Goal: Task Accomplishment & Management: Use online tool/utility

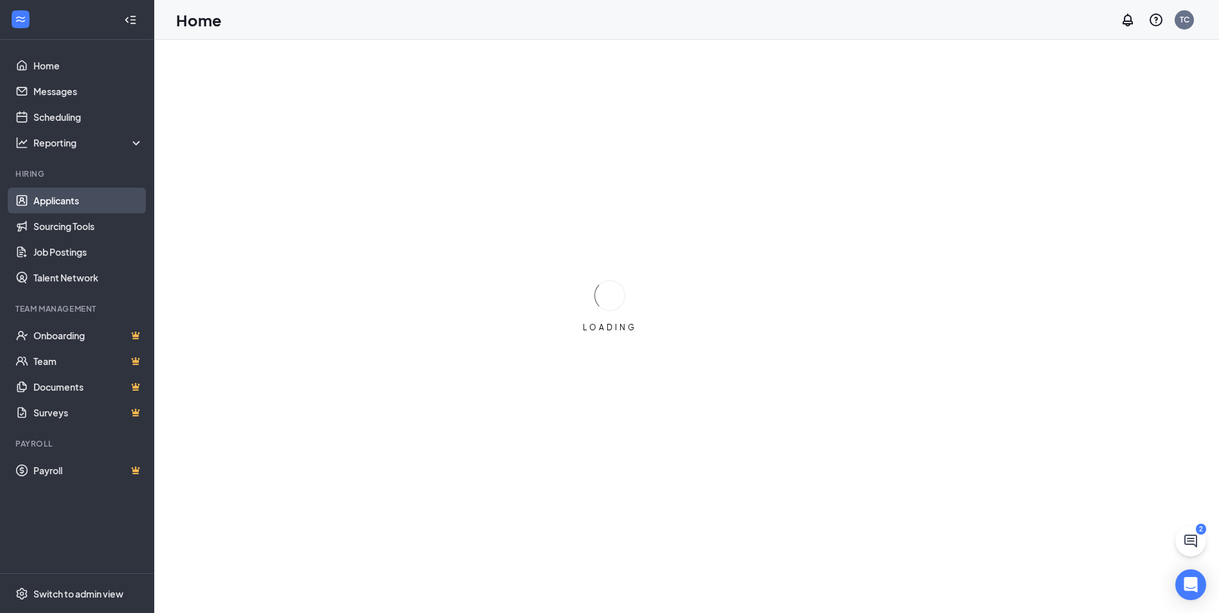
click at [61, 195] on link "Applicants" at bounding box center [88, 201] width 110 height 26
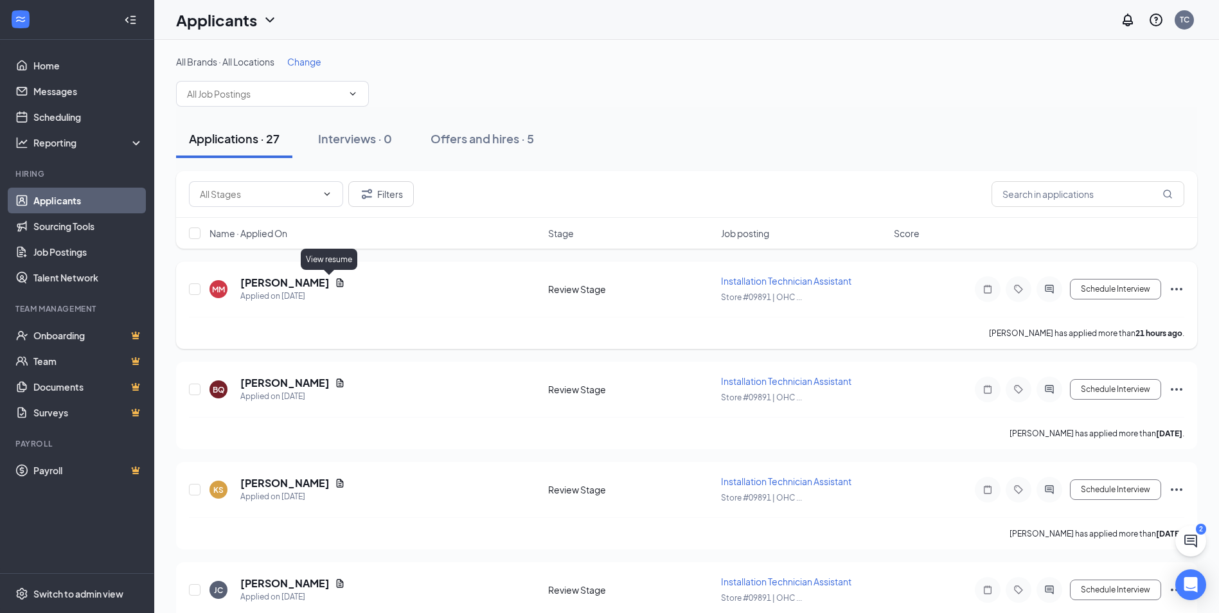
click at [335, 278] on icon "Document" at bounding box center [340, 283] width 10 height 10
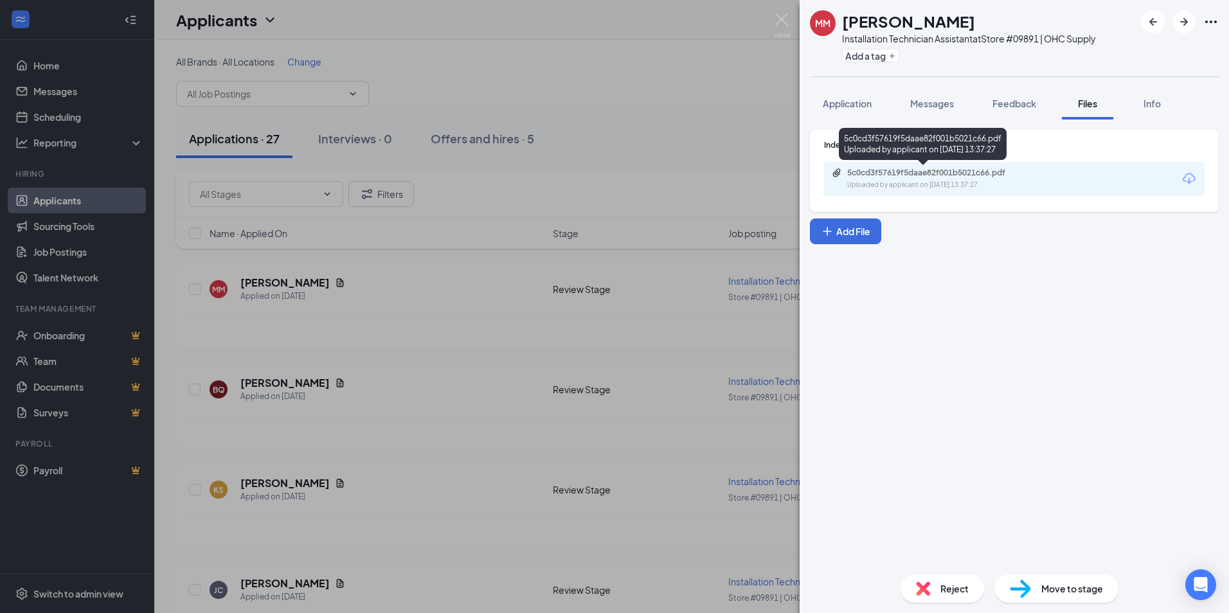
click at [610, 179] on div "5c0cd3f57619f5daae82f001b5021c66.pdf Uploaded by applicant on [DATE] 13:37:27" at bounding box center [936, 179] width 208 height 22
click at [369, 418] on div "MM [PERSON_NAME] Installation Technician Assistant at Store #09891 | OHC Supply…" at bounding box center [614, 306] width 1229 height 613
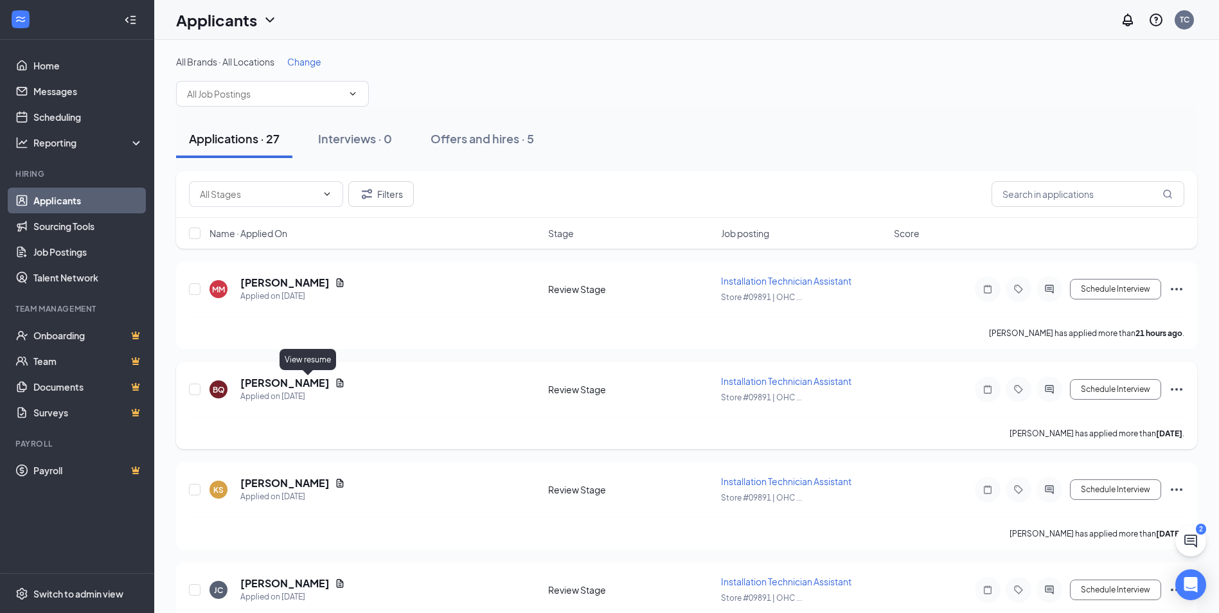
click at [337, 382] on icon "Document" at bounding box center [340, 382] width 7 height 8
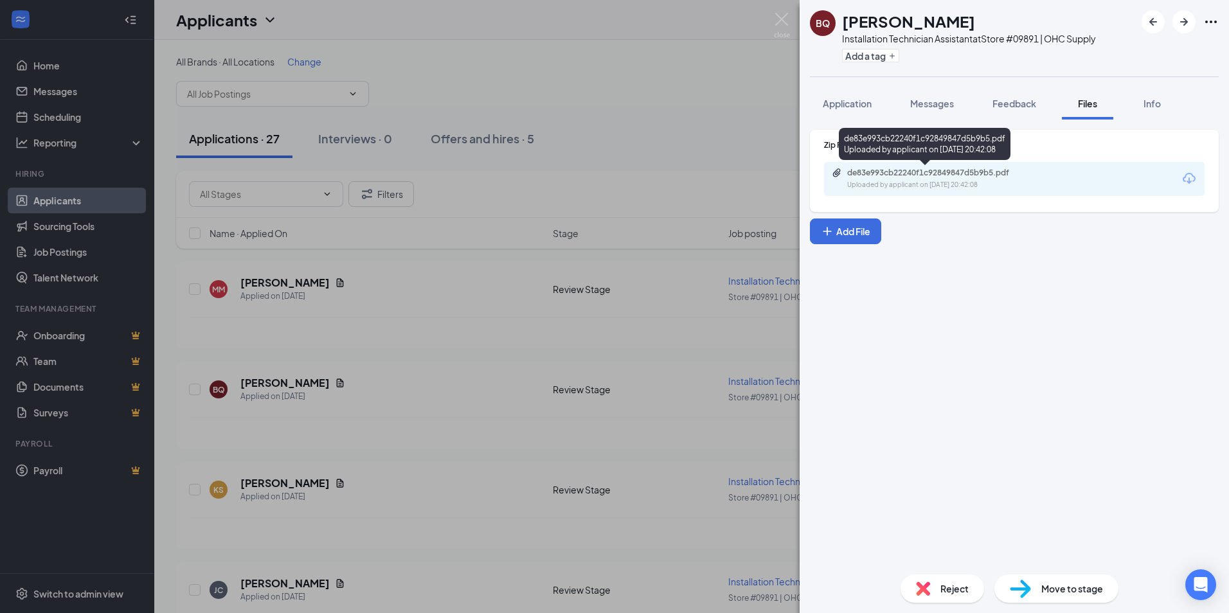
click at [610, 168] on div "de83e993cb22240f1c92849847d5b9b5.pdf" at bounding box center [937, 173] width 180 height 10
click at [458, 424] on div "BQ [PERSON_NAME] Installation Technician Assistant at Store #09891 | OHC Supply…" at bounding box center [614, 306] width 1229 height 613
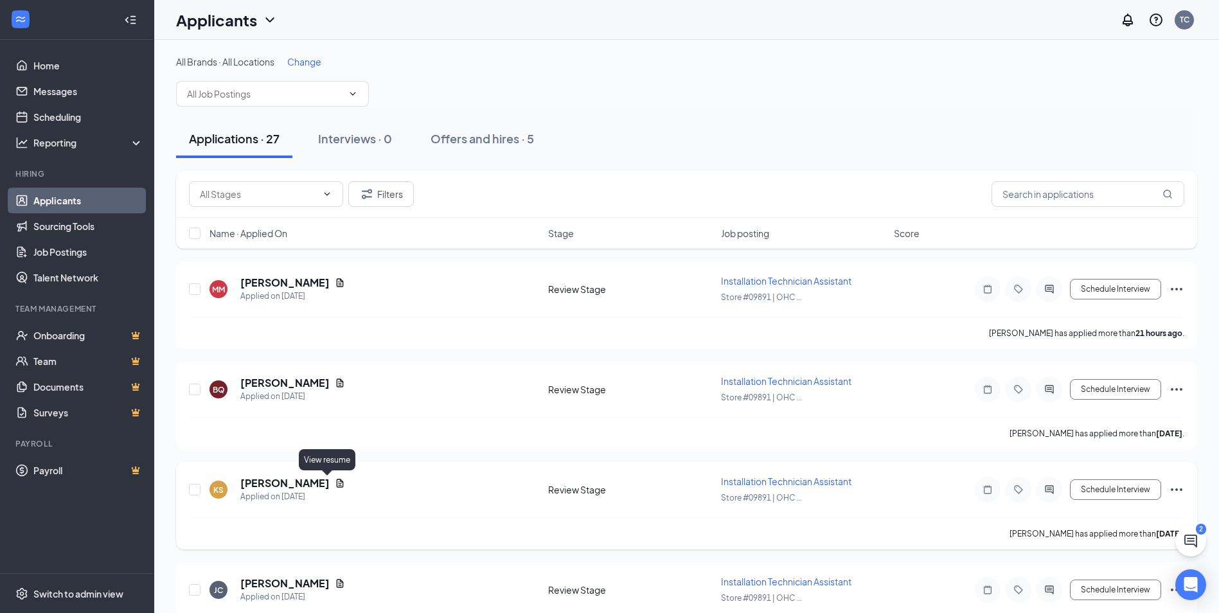
click at [335, 485] on icon "Document" at bounding box center [340, 483] width 10 height 10
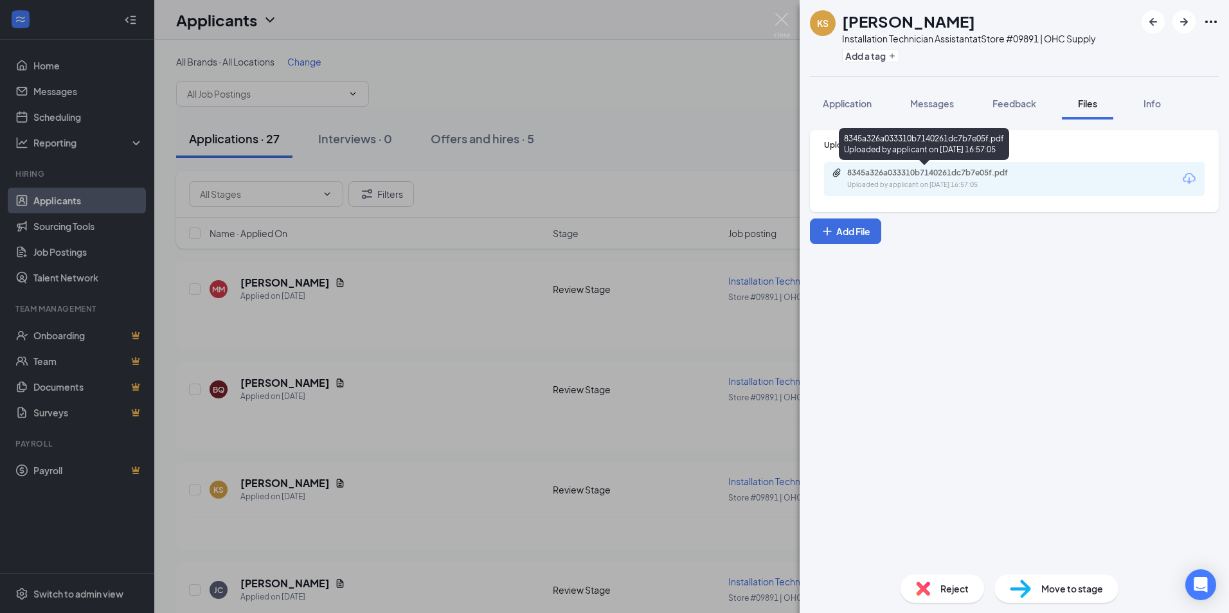
click at [610, 177] on div "8345a326a033310b7140261dc7b7e05f.pdf" at bounding box center [937, 173] width 180 height 10
click at [425, 444] on div "KS [PERSON_NAME] Installation Technician Assistant at Store #09891 | OHC Supply…" at bounding box center [614, 306] width 1229 height 613
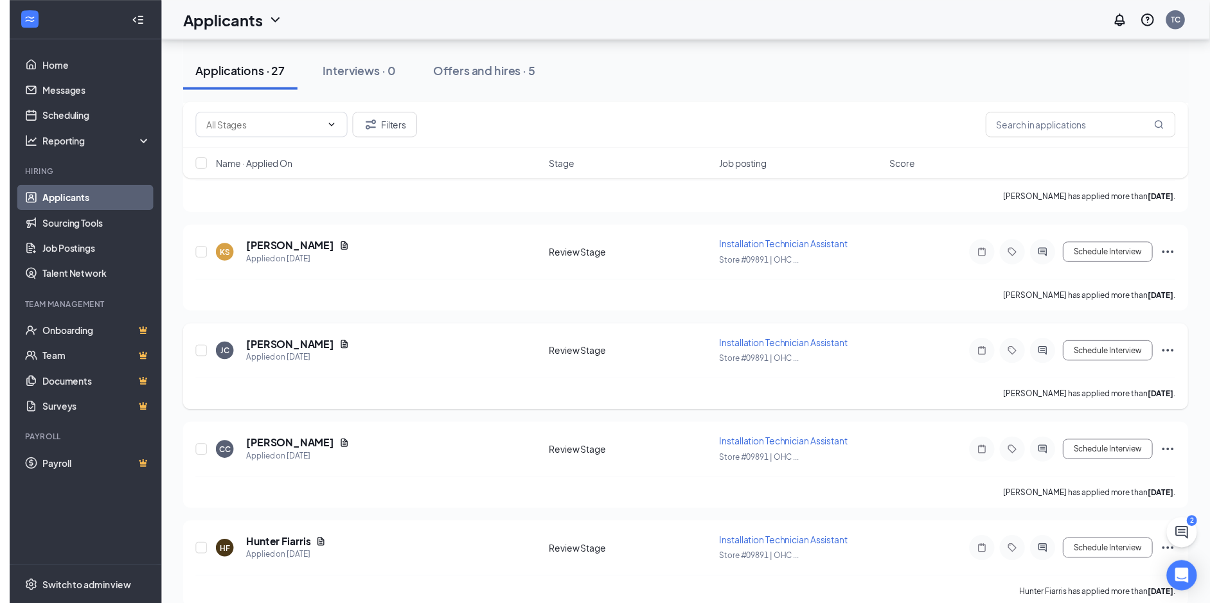
scroll to position [257, 0]
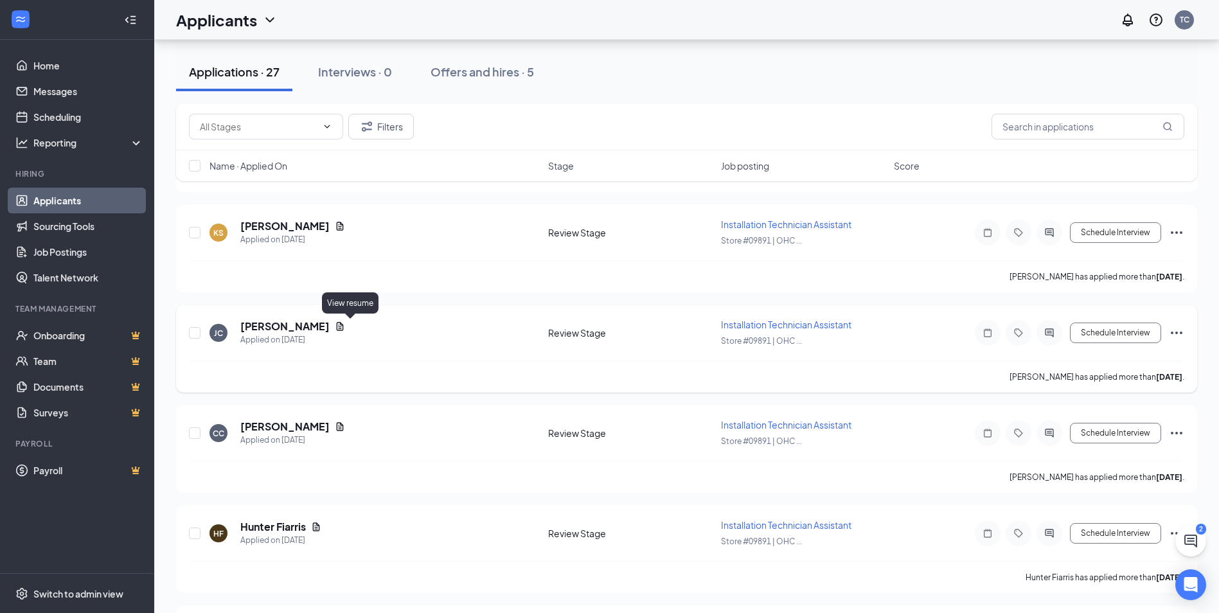
click at [344, 324] on icon "Document" at bounding box center [340, 326] width 7 height 8
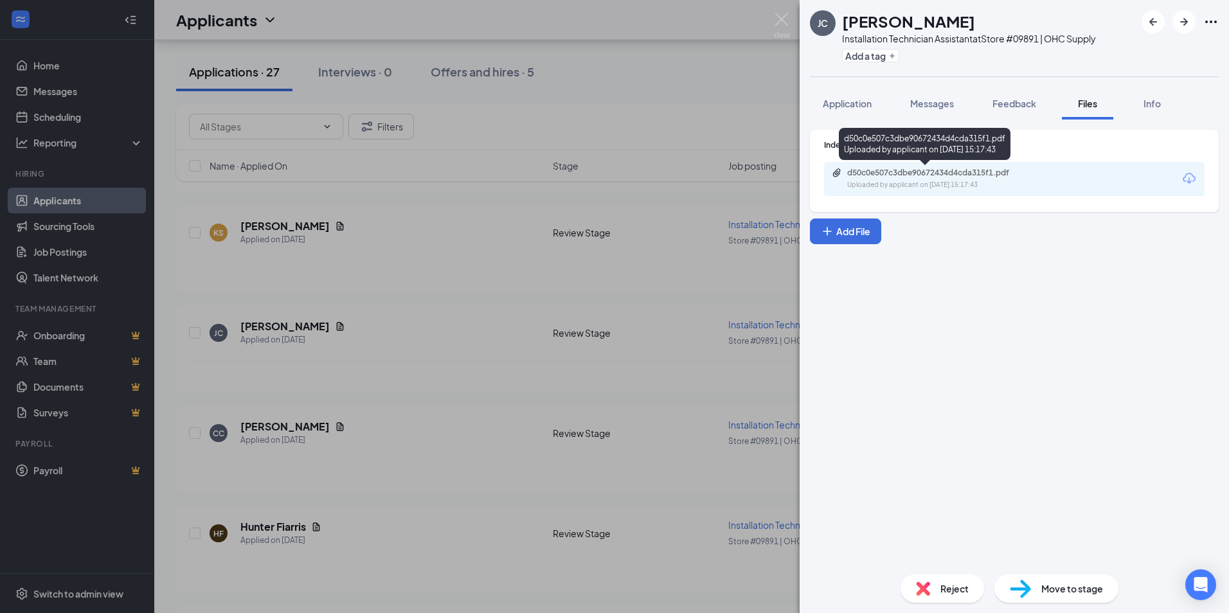
click at [610, 186] on div "Uploaded by applicant on [DATE] 15:17:43" at bounding box center [943, 185] width 193 height 10
click at [398, 445] on div "[PERSON_NAME] [PERSON_NAME] Installation Technician Assistant at Store #09891 |…" at bounding box center [614, 306] width 1229 height 613
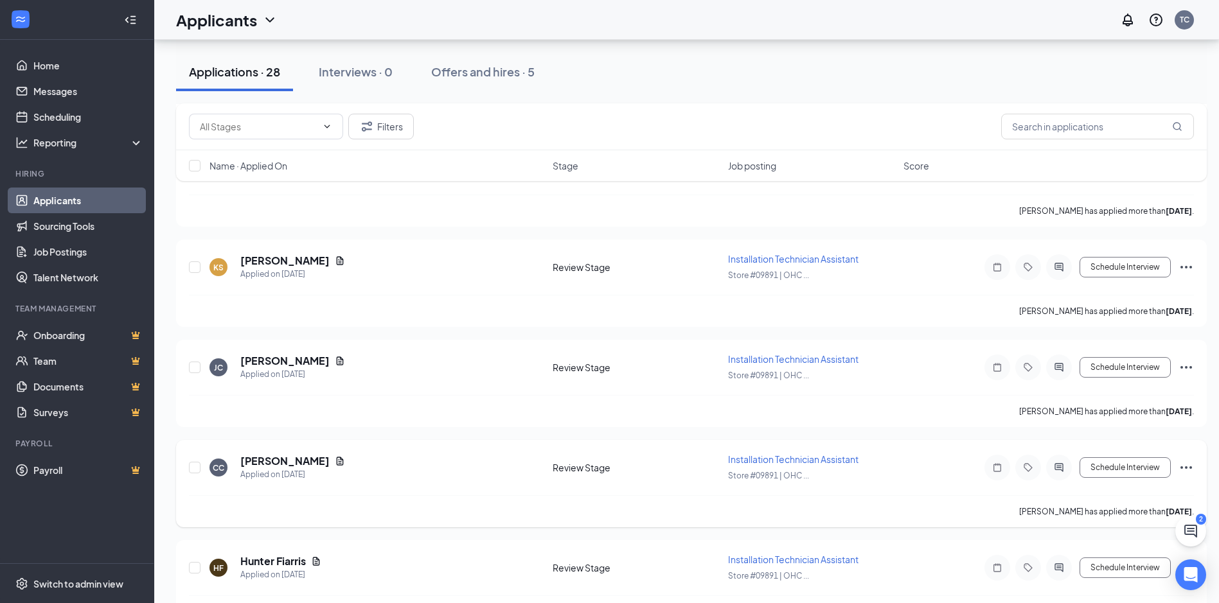
scroll to position [386, 0]
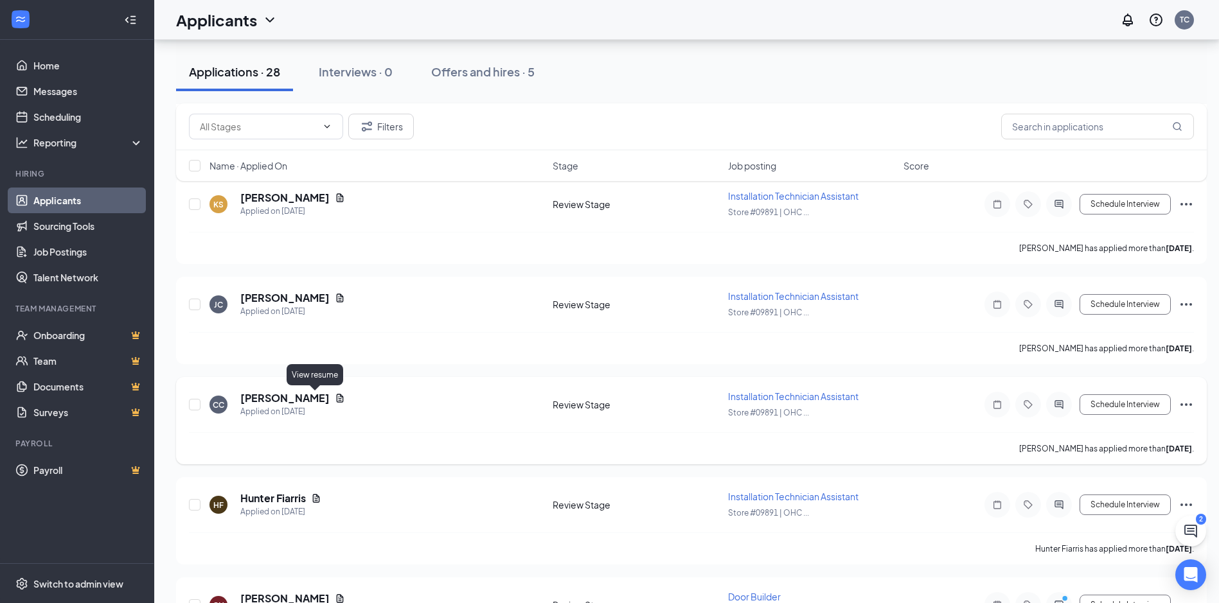
click at [335, 396] on icon "Document" at bounding box center [340, 398] width 10 height 10
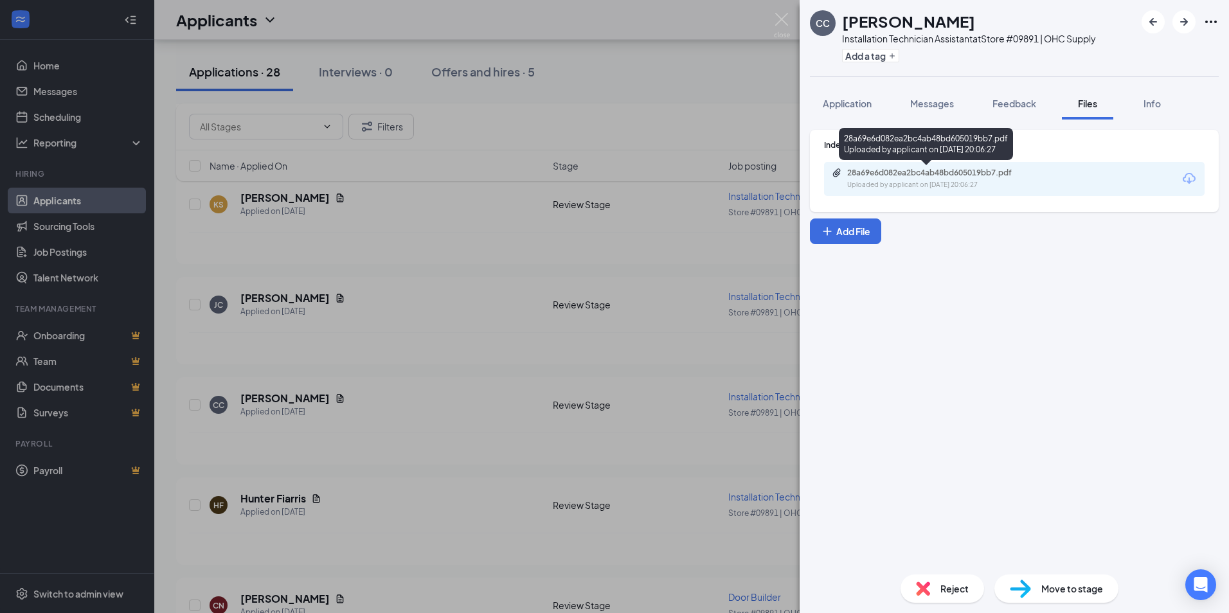
click at [610, 180] on div "Uploaded by applicant on [DATE] 20:06:27" at bounding box center [943, 185] width 193 height 10
click at [447, 376] on div "CC [PERSON_NAME] Installation Technician Assistant at Store #09891 | OHC Supply…" at bounding box center [614, 306] width 1229 height 613
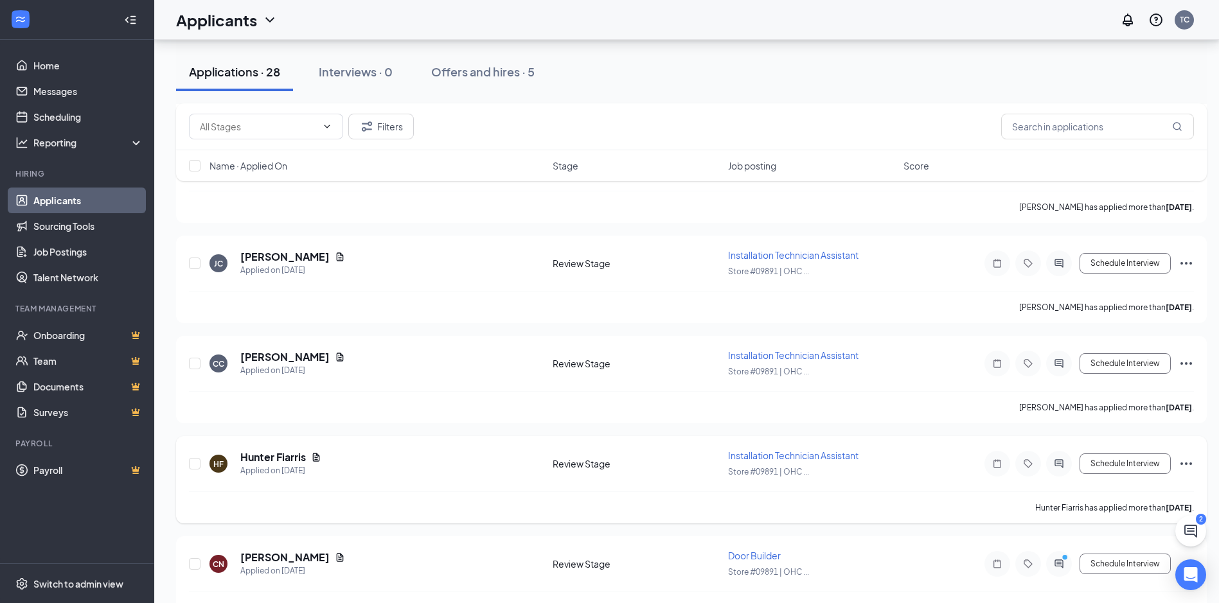
scroll to position [514, 0]
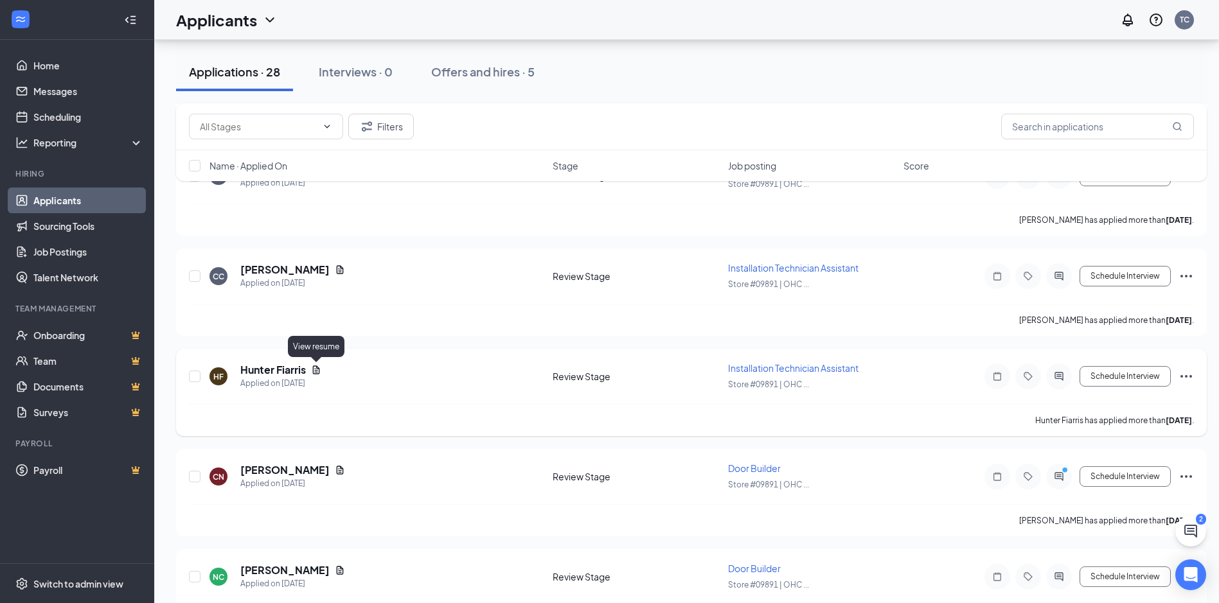
click at [318, 370] on icon "Document" at bounding box center [316, 370] width 10 height 10
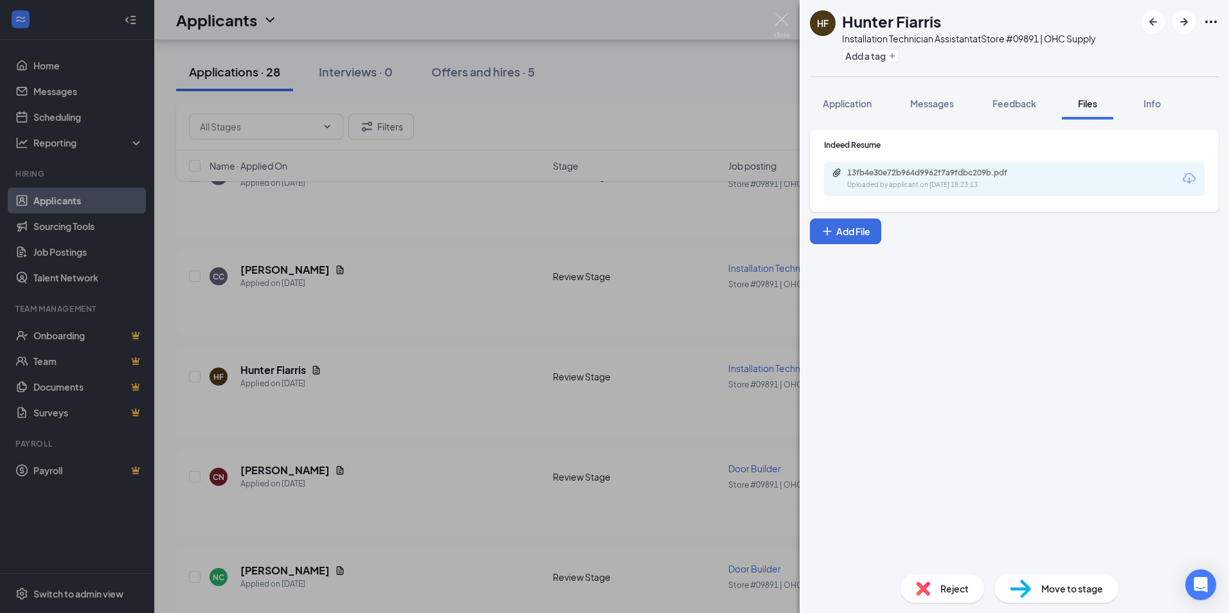
click at [610, 425] on div "Indeed Resume 13fb4e30e72b964d9962f7a9fdbc209b.pdf Uploaded by applicant on [DA…" at bounding box center [1013, 342] width 429 height 445
click at [610, 64] on div "[PERSON_NAME] Fiarris Installation Technician Assistant at Store #09891 | OHC S…" at bounding box center [614, 306] width 1229 height 613
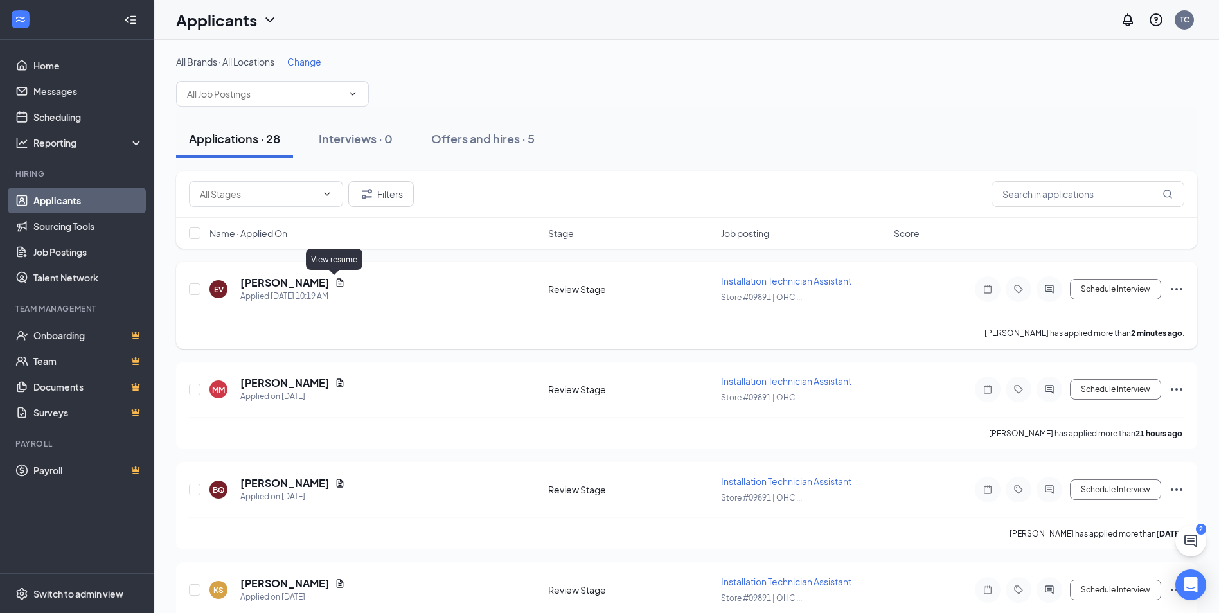
click at [337, 285] on icon "Document" at bounding box center [340, 282] width 7 height 8
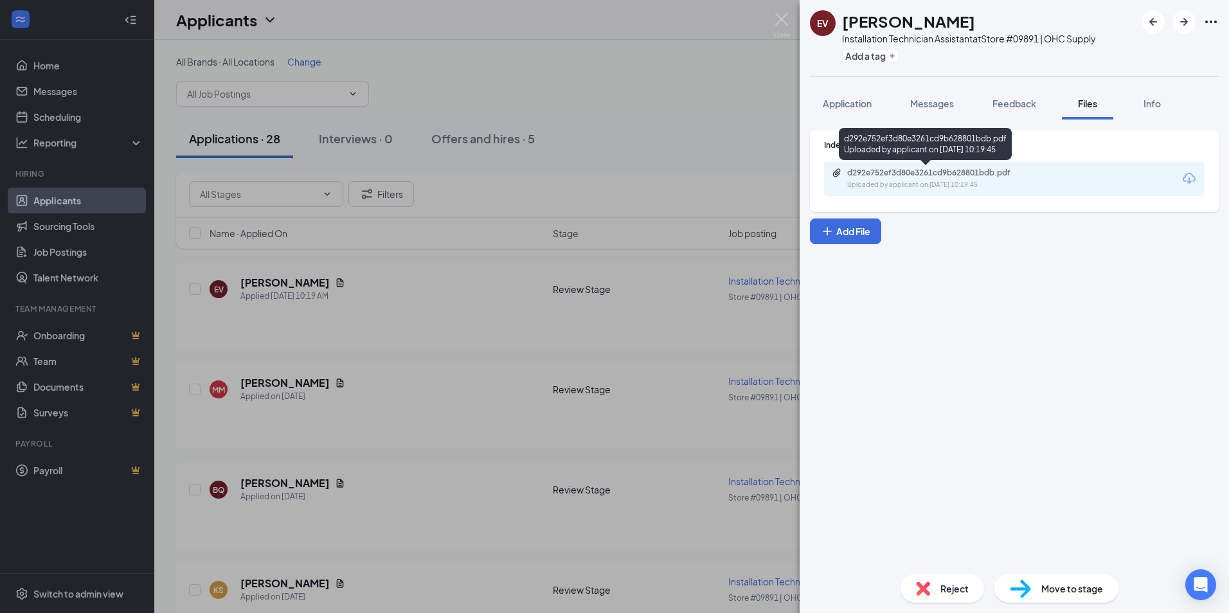
click at [610, 174] on div "d292e752ef3d80e3261cd9b628801bdb.pdf" at bounding box center [937, 173] width 180 height 10
click at [326, 383] on div "EV [PERSON_NAME] Installation Technician Assistant at Store #09891 | OHC Supply…" at bounding box center [614, 306] width 1229 height 613
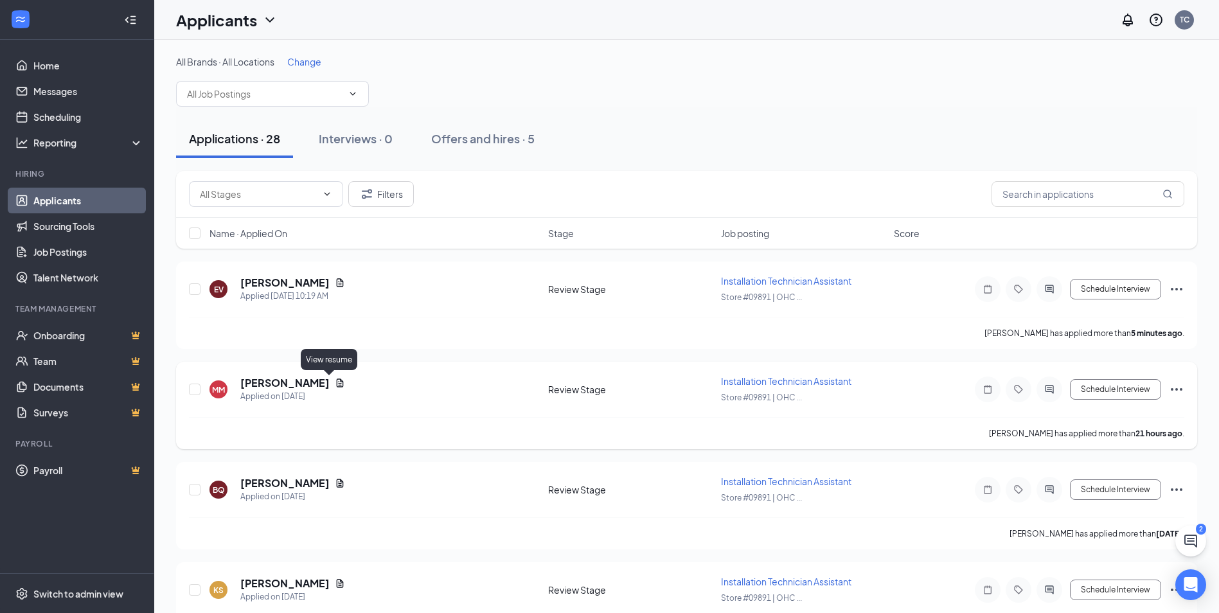
click at [335, 382] on icon "Document" at bounding box center [340, 383] width 10 height 10
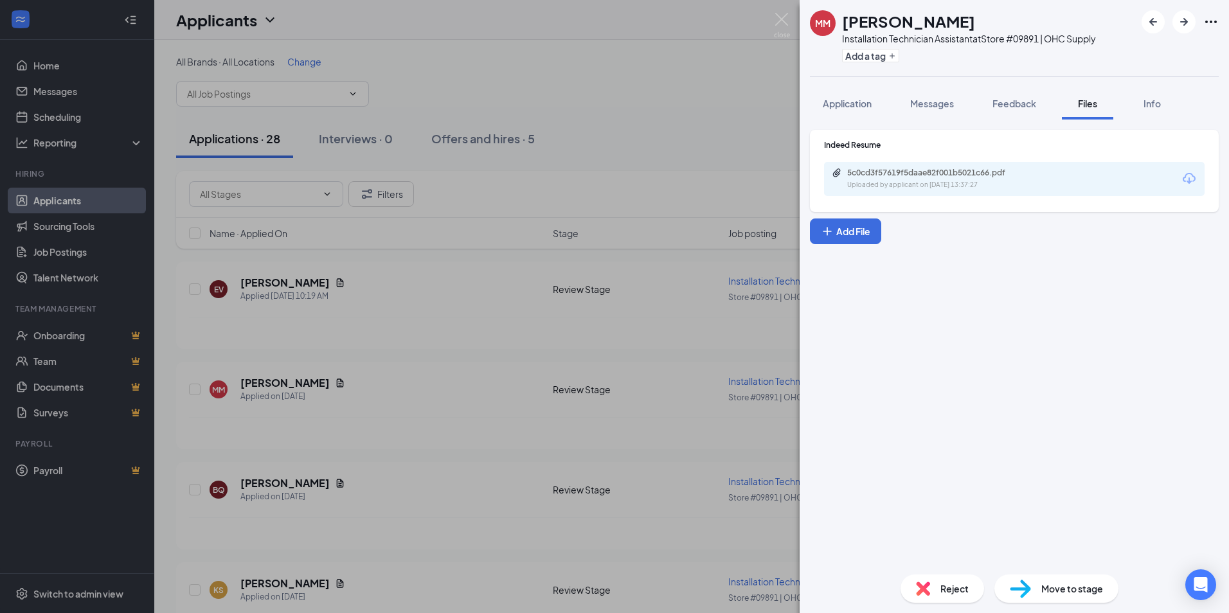
click at [523, 389] on div "MM [PERSON_NAME] Installation Technician Assistant at Store #09891 | OHC Supply…" at bounding box center [614, 306] width 1229 height 613
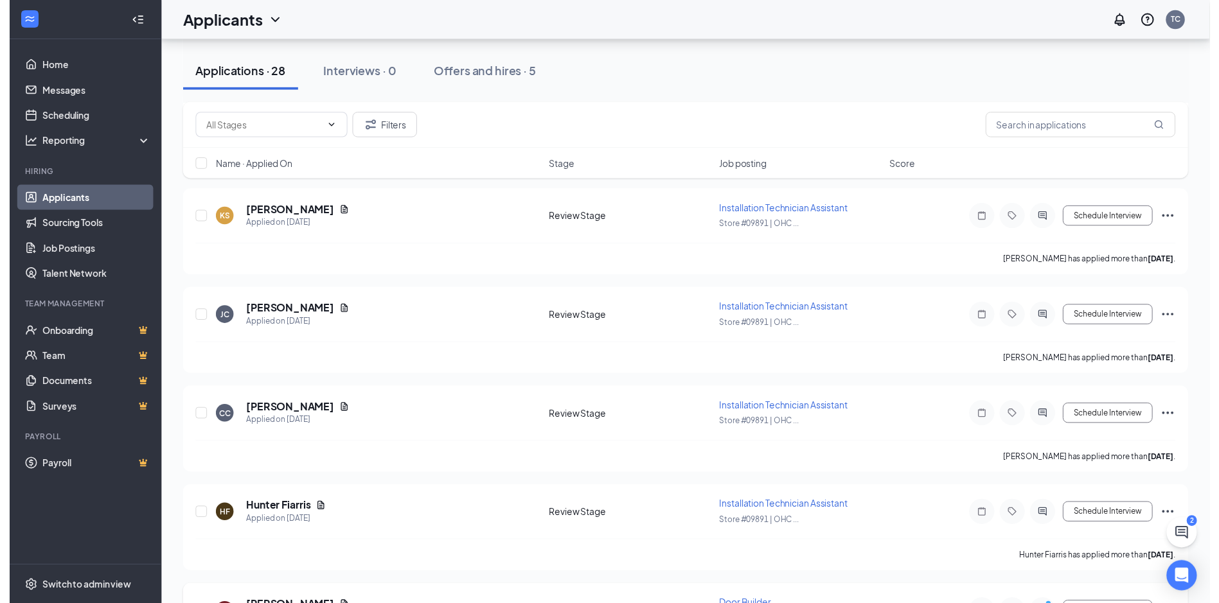
scroll to position [514, 0]
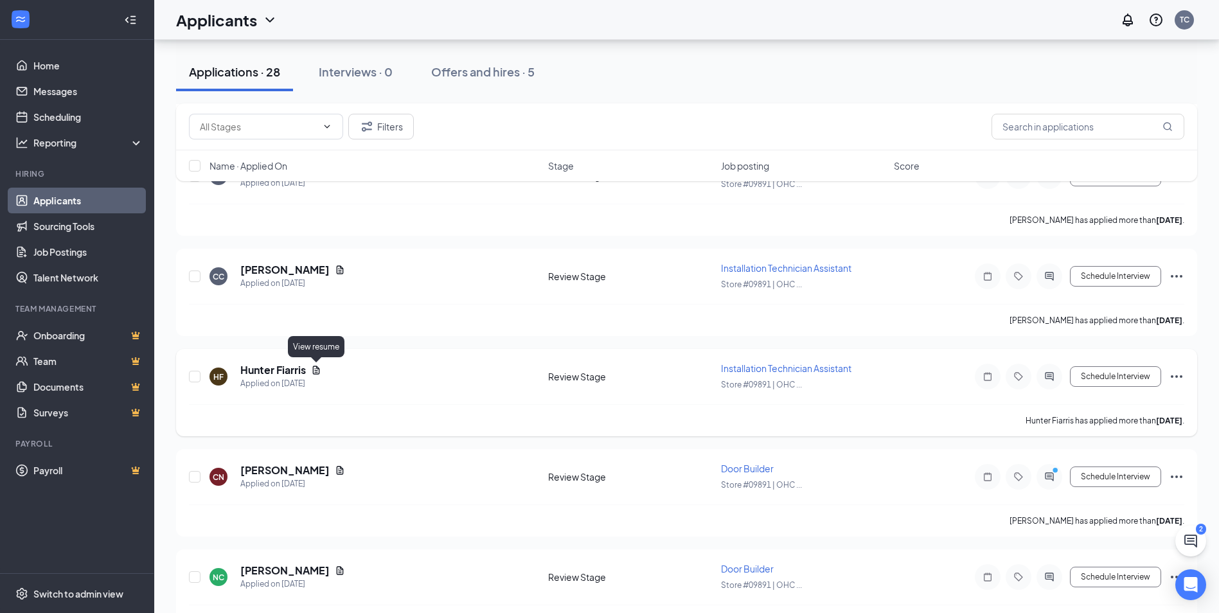
click at [315, 370] on icon "Document" at bounding box center [316, 370] width 10 height 10
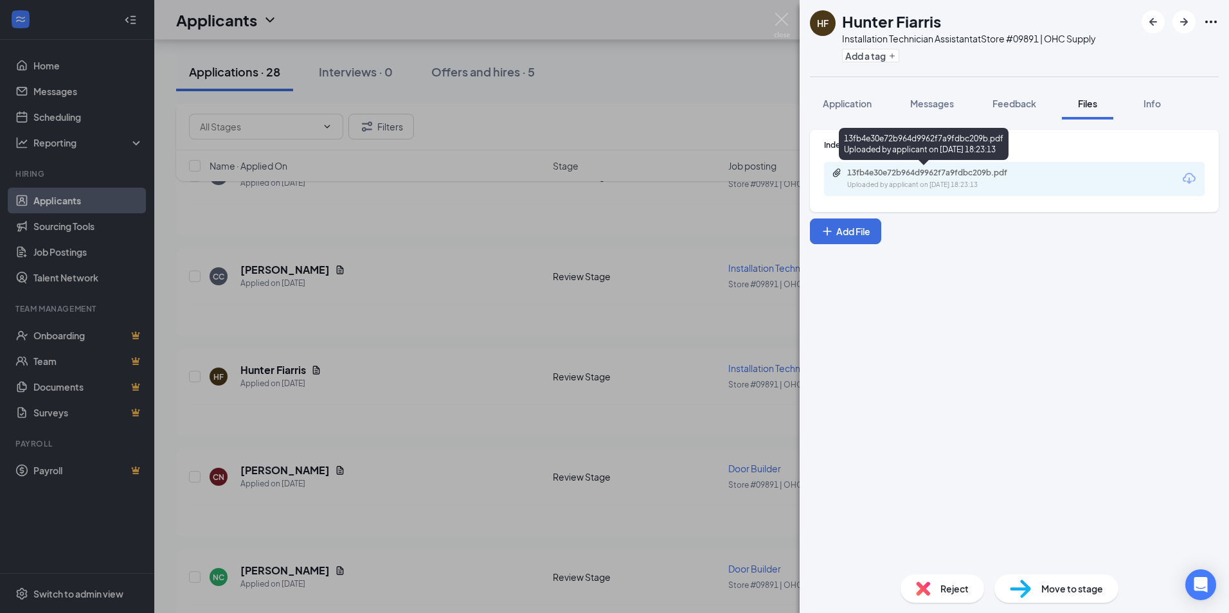
click at [610, 175] on div "13fb4e30e72b964d9962f7a9fdbc209b.pdf" at bounding box center [937, 173] width 180 height 10
click at [391, 351] on div "[PERSON_NAME] Fiarris Installation Technician Assistant at Store #09891 | OHC S…" at bounding box center [614, 306] width 1229 height 613
